Goal: Navigation & Orientation: Find specific page/section

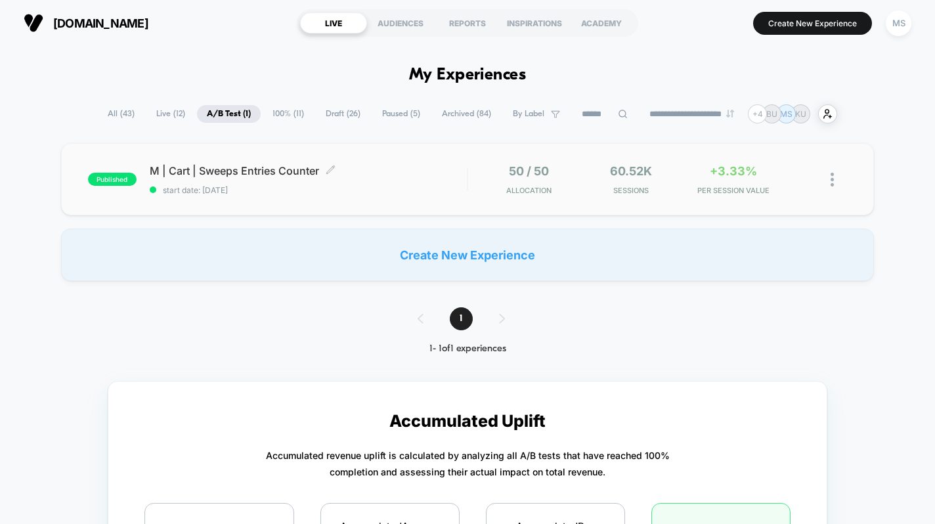
click at [393, 164] on span "M | Cart | Sweeps Entries Counter Click to edit experience details" at bounding box center [309, 170] width 318 height 13
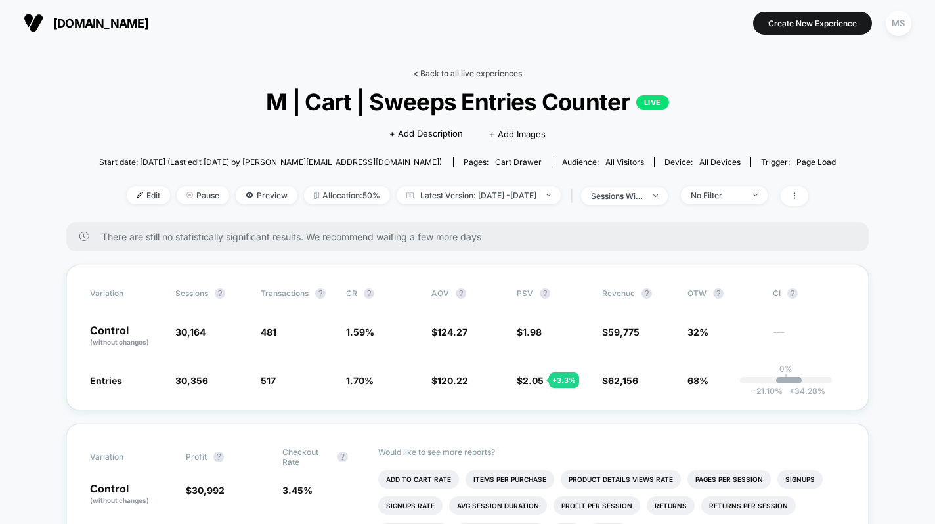
click at [415, 72] on link "< Back to all live experiences" at bounding box center [467, 73] width 109 height 10
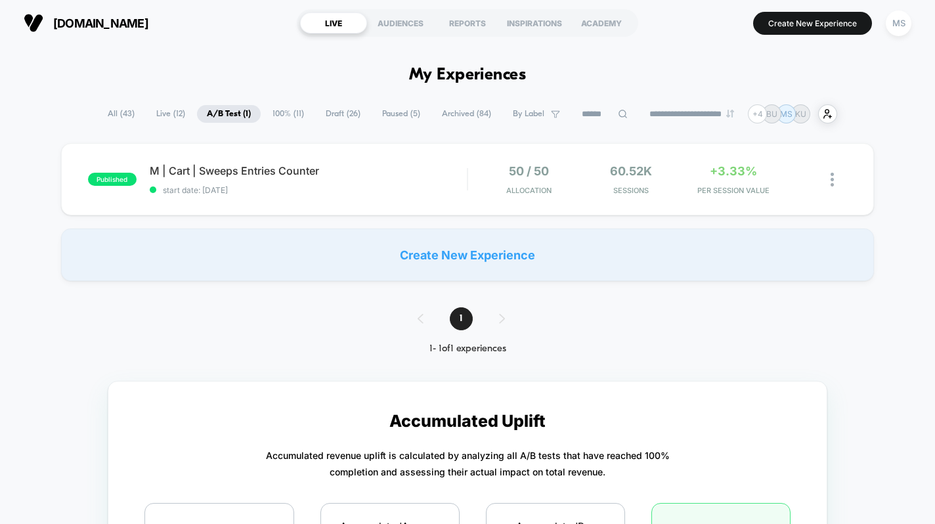
click at [454, 78] on h1 "My Experiences" at bounding box center [468, 75] width 118 height 19
click at [437, 76] on h1 "My Experiences" at bounding box center [468, 75] width 118 height 19
